Goal: Information Seeking & Learning: Learn about a topic

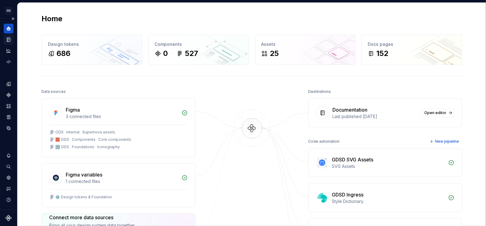
click at [8, 39] on icon "Documentation" at bounding box center [9, 39] width 2 height 3
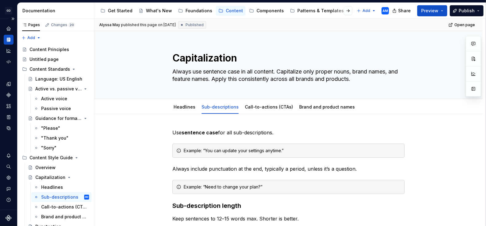
scroll to position [104, 0]
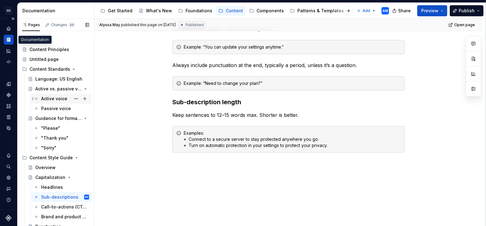
click at [59, 100] on div "Active voice" at bounding box center [54, 99] width 26 height 6
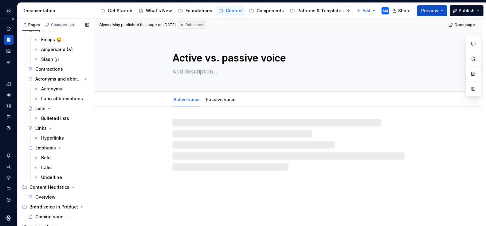
scroll to position [308, 0]
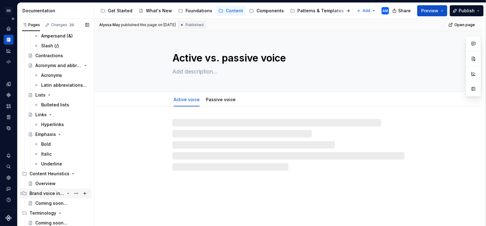
click at [46, 194] on div "Brand voice in Product" at bounding box center [46, 193] width 35 height 6
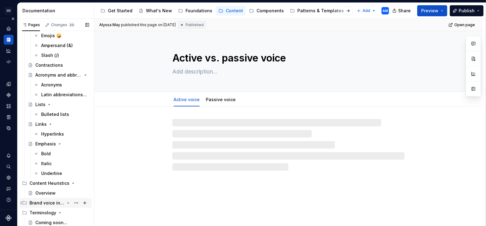
scroll to position [299, 0]
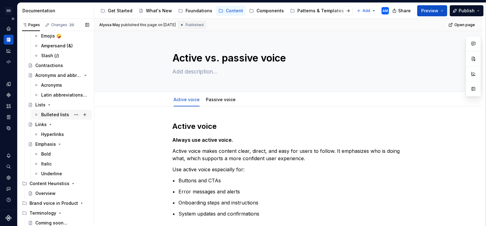
click at [58, 111] on div "Bulleted lists" at bounding box center [65, 114] width 48 height 9
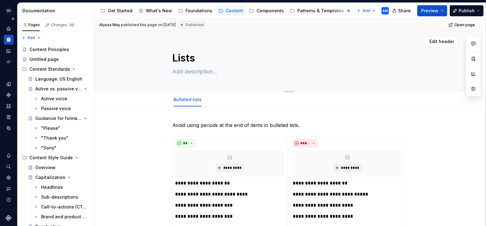
type textarea "*"
